Goal: Find specific page/section: Find specific page/section

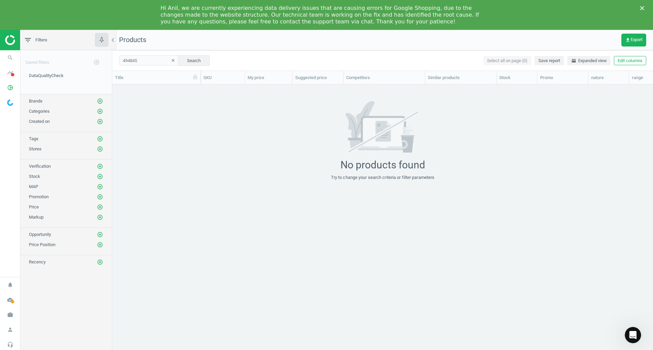
click at [643, 8] on icon "Close" at bounding box center [642, 8] width 4 height 4
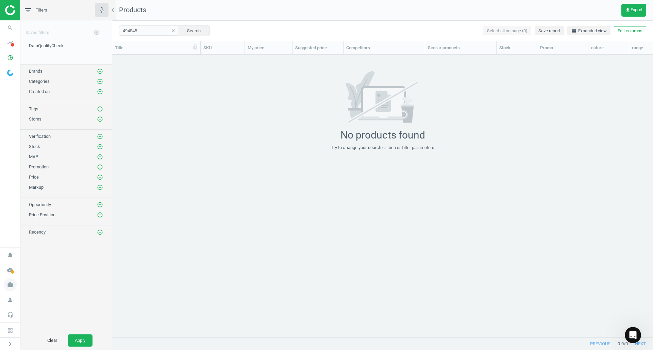
click at [7, 289] on icon "work" at bounding box center [10, 285] width 13 height 13
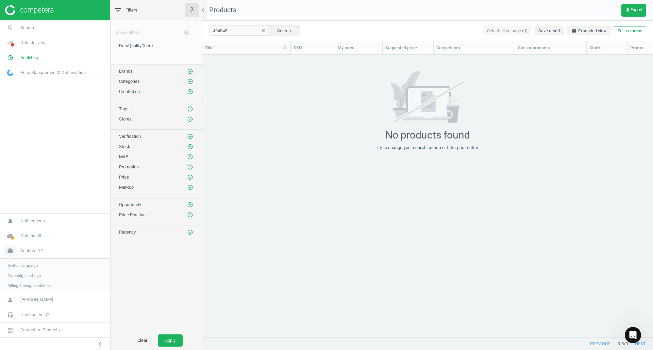
scroll to position [273, 445]
click at [30, 267] on span "Switch campaign" at bounding box center [22, 264] width 30 height 5
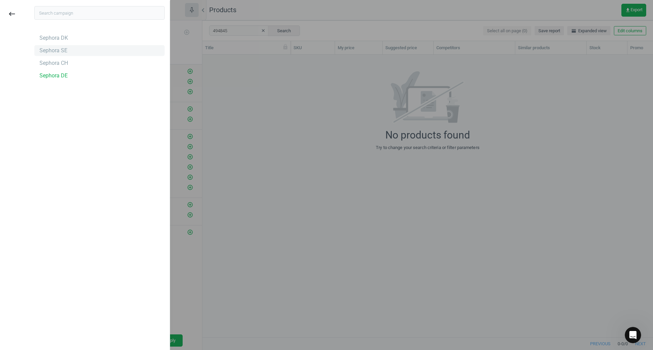
click at [53, 47] on div "Sephora SE" at bounding box center [53, 50] width 28 height 7
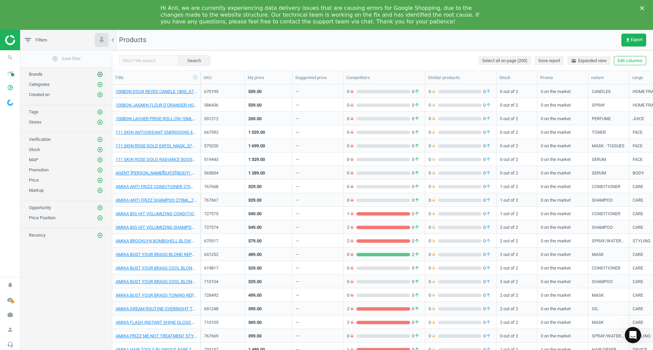
click at [102, 74] on icon "add_circle_outline" at bounding box center [100, 74] width 6 height 6
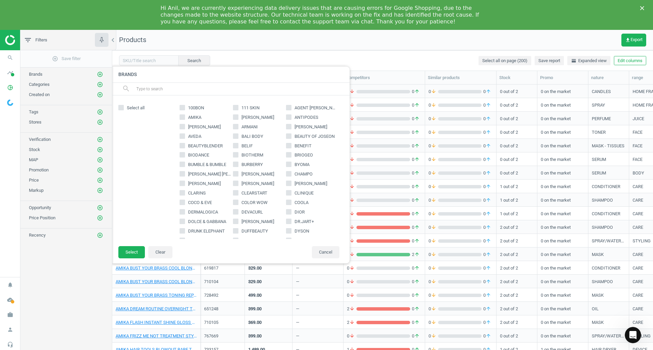
click at [144, 85] on input "text" at bounding box center [240, 89] width 209 height 11
type input "o"
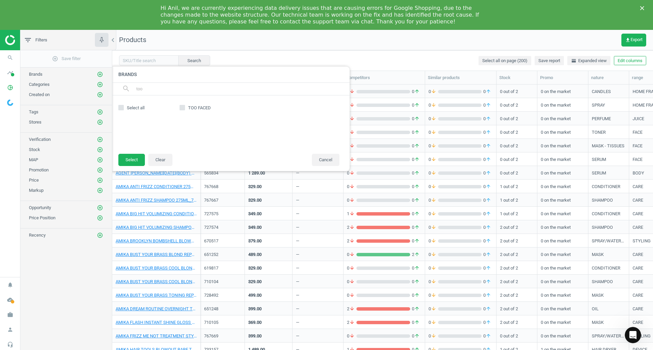
type input "too"
click at [189, 107] on span "TOO FACED" at bounding box center [199, 108] width 25 height 6
click at [185, 107] on input "TOO FACED" at bounding box center [182, 107] width 4 height 4
checkbox input "true"
click at [134, 160] on button "Select" at bounding box center [131, 160] width 27 height 12
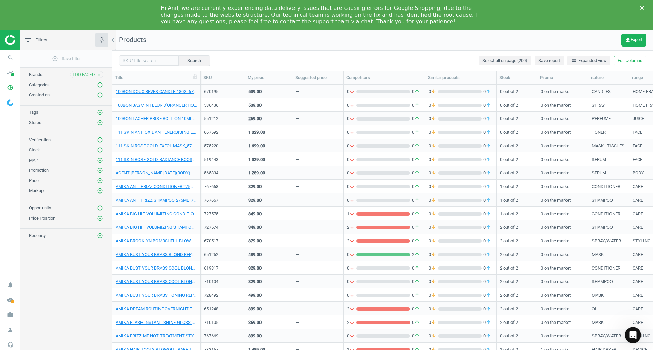
click at [643, 7] on polygon "Close" at bounding box center [642, 8] width 4 height 4
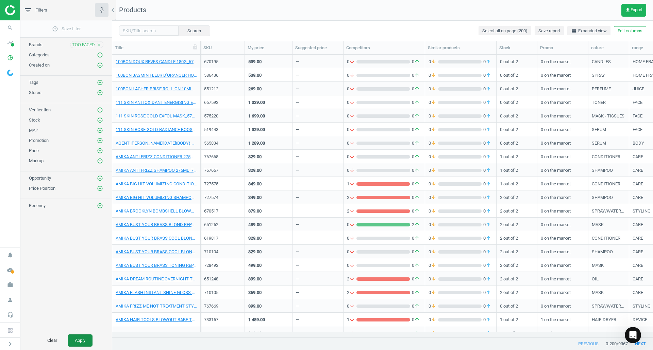
click at [69, 343] on button "Apply" at bounding box center [80, 341] width 25 height 12
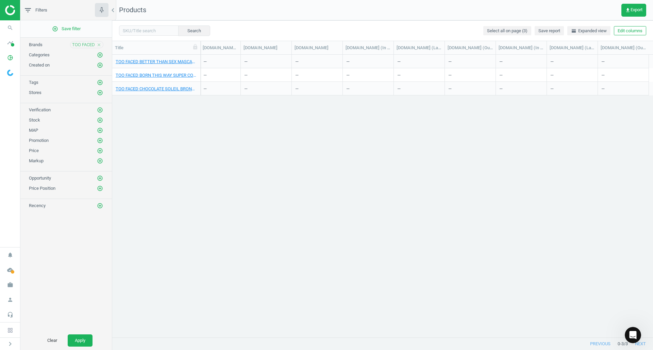
scroll to position [0, 510]
